Goal: Navigation & Orientation: Find specific page/section

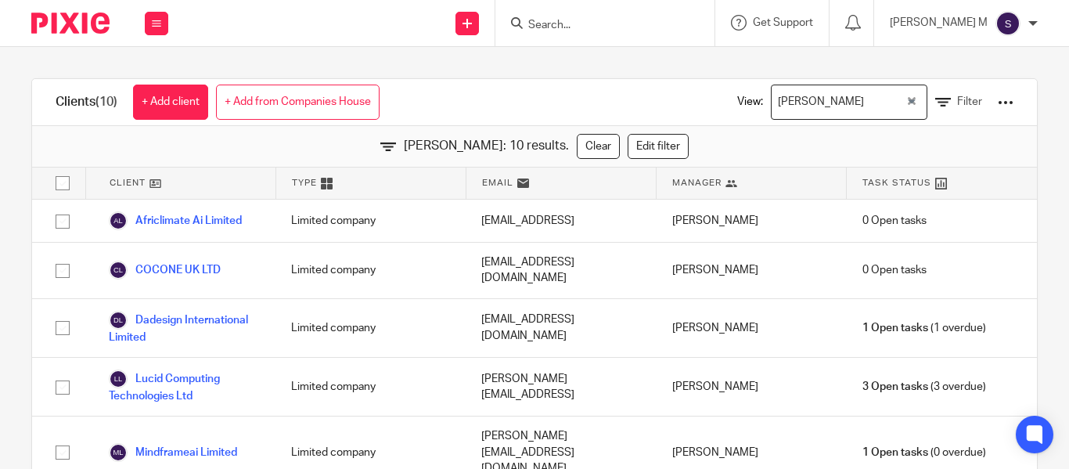
scroll to position [189, 0]
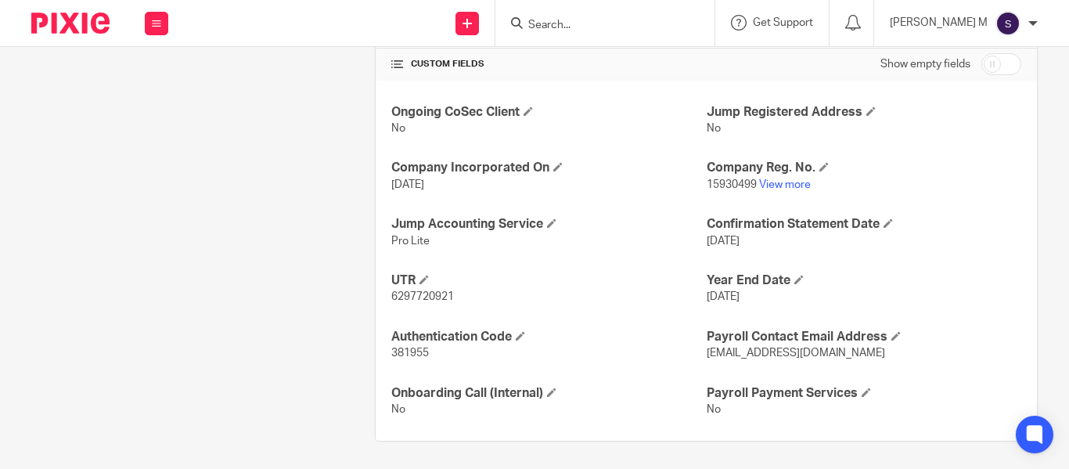
scroll to position [543, 0]
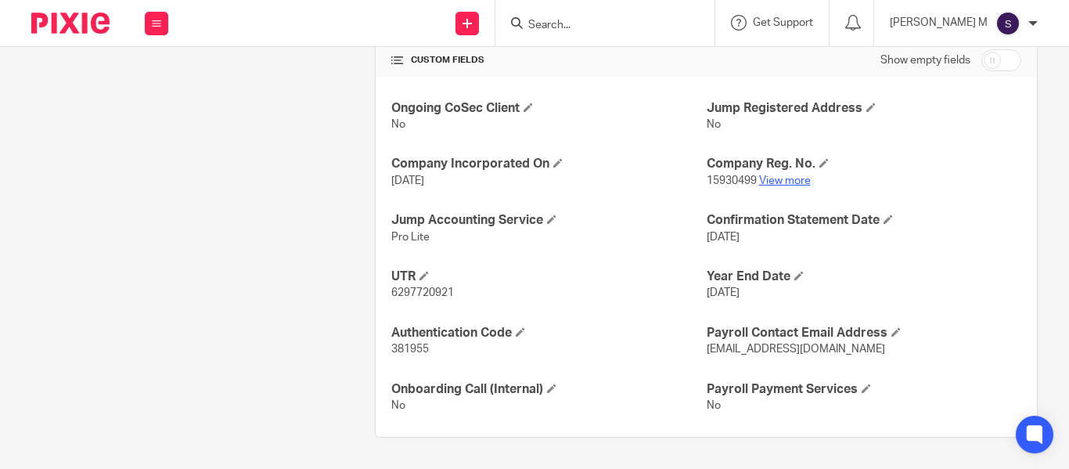
drag, startPoint x: 376, startPoint y: 216, endPoint x: 767, endPoint y: 178, distance: 392.2
click at [767, 178] on link "View more" at bounding box center [785, 180] width 52 height 11
